Goal: Task Accomplishment & Management: Use online tool/utility

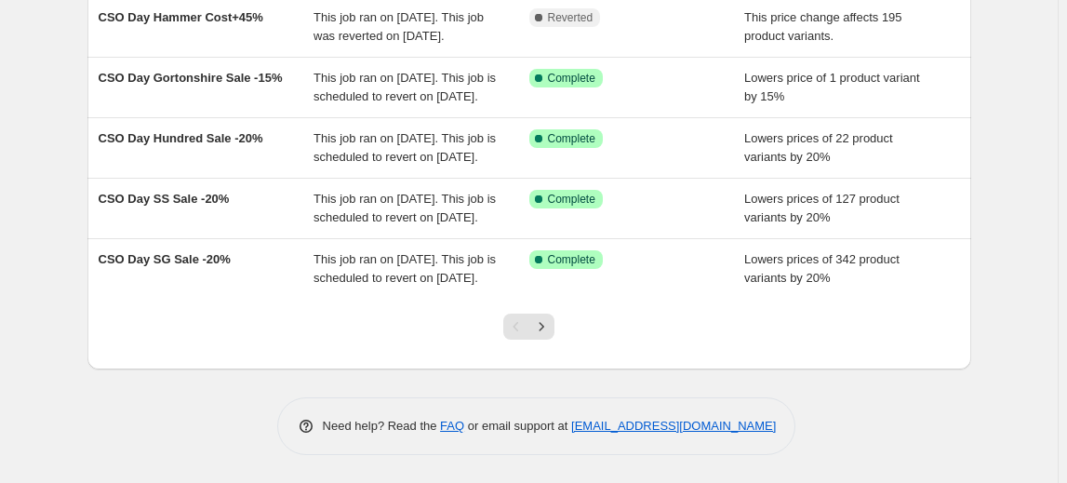
scroll to position [657, 0]
click at [536, 331] on button "Next" at bounding box center [542, 327] width 26 height 26
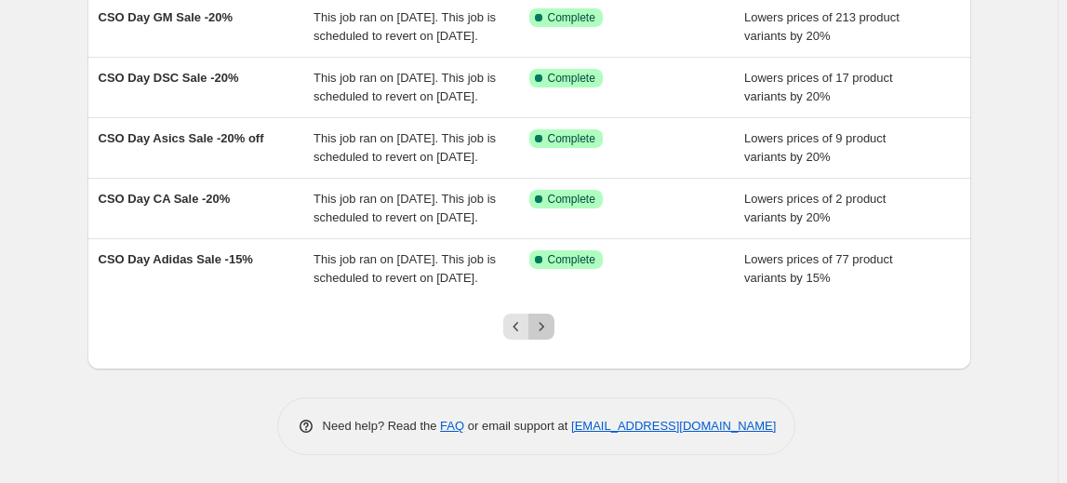
click at [542, 331] on icon "Next" at bounding box center [541, 326] width 19 height 19
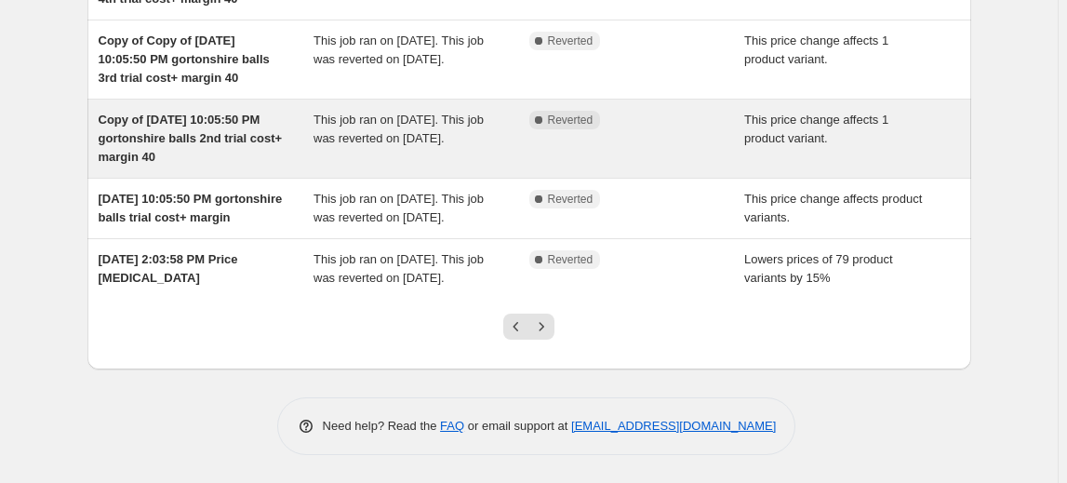
scroll to position [694, 0]
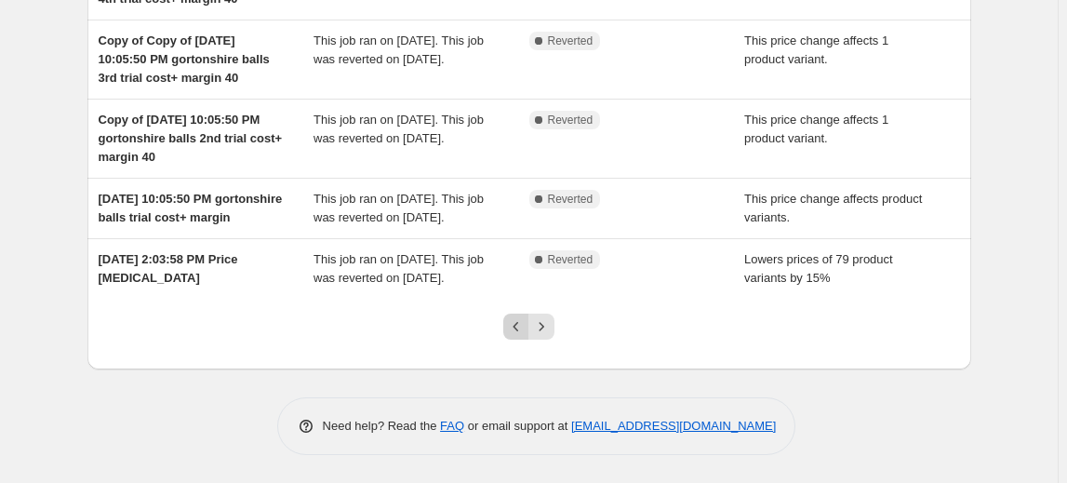
click at [525, 331] on icon "Previous" at bounding box center [516, 326] width 19 height 19
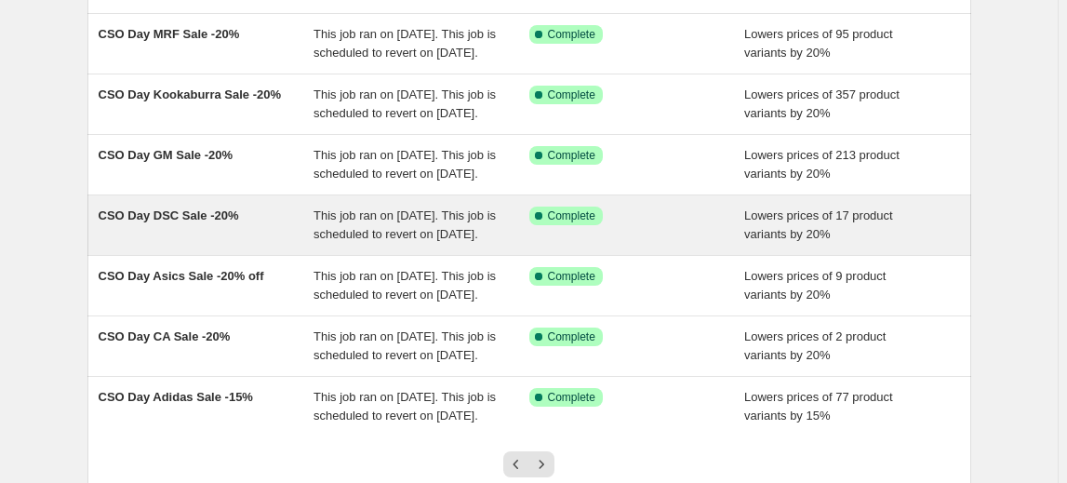
scroll to position [657, 0]
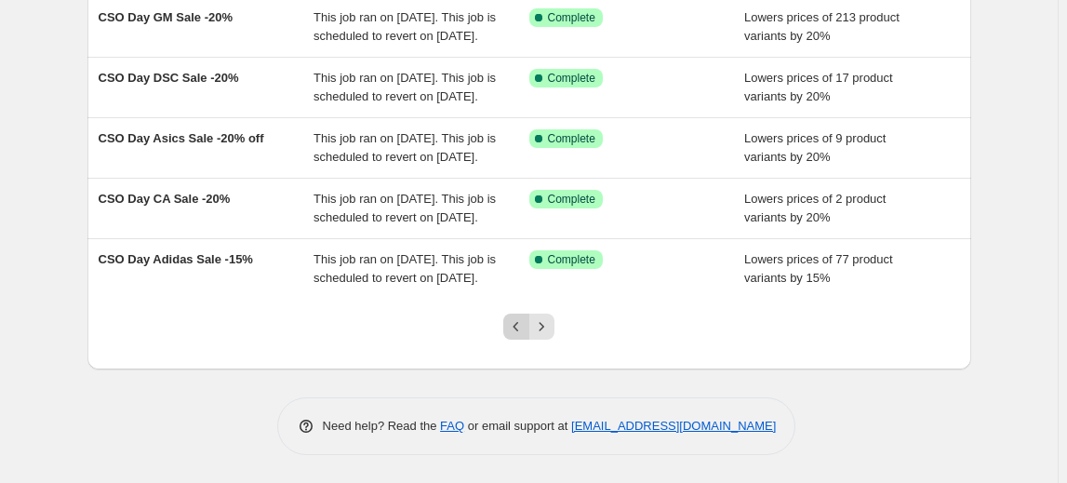
click at [516, 324] on icon "Previous" at bounding box center [516, 326] width 19 height 19
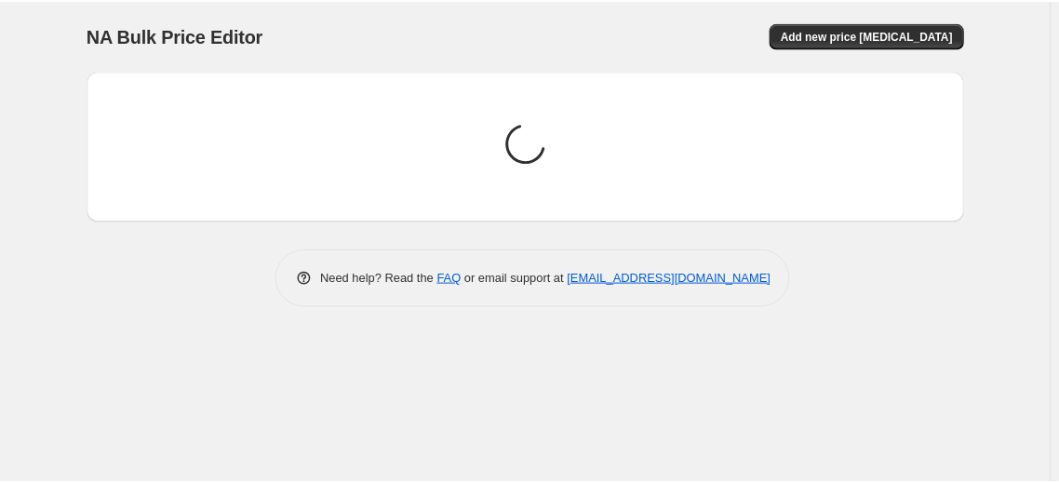
scroll to position [0, 0]
